Goal: Task Accomplishment & Management: Manage account settings

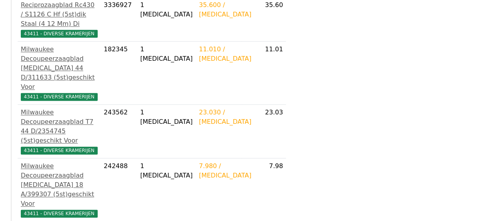
scroll to position [477, 0]
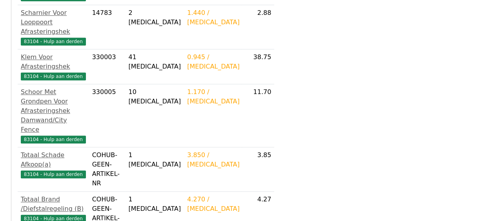
scroll to position [353, 0]
